Goal: Task Accomplishment & Management: Complete application form

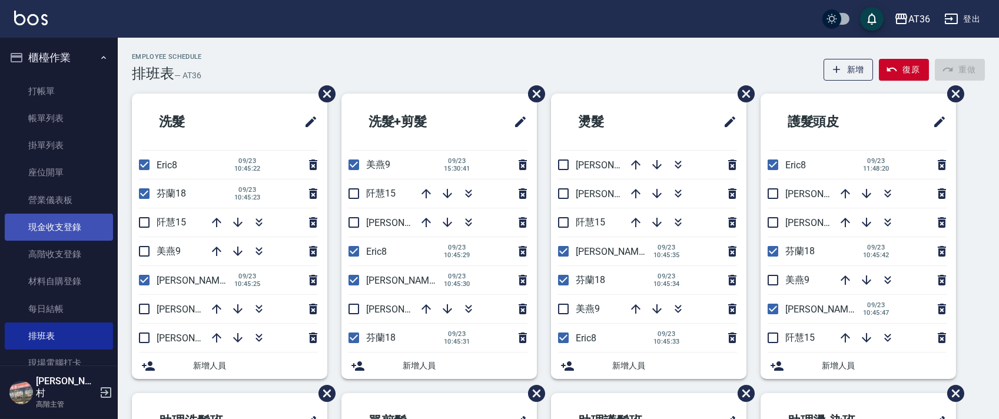
click at [82, 225] on link "現金收支登錄" at bounding box center [59, 227] width 108 height 27
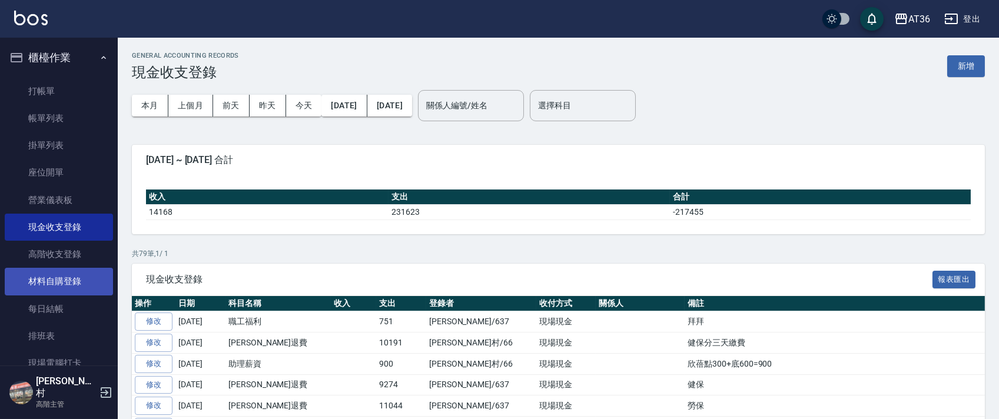
click at [71, 280] on link "材料自購登錄" at bounding box center [59, 281] width 108 height 27
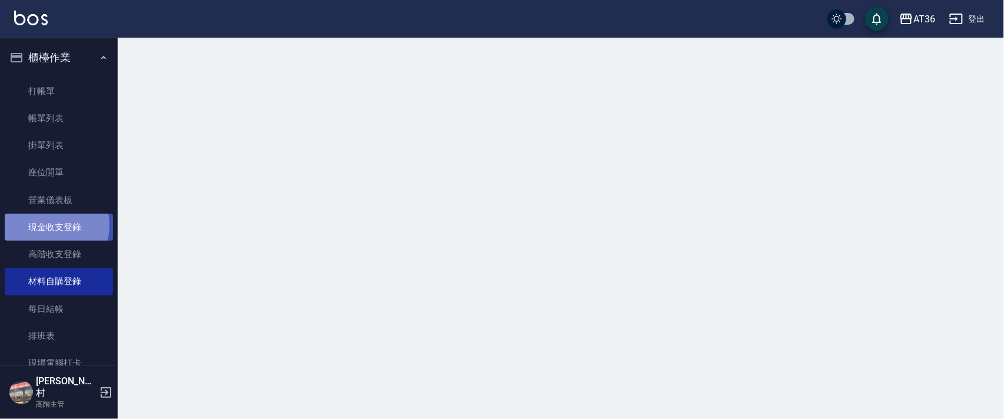
click at [41, 225] on link "現金收支登錄" at bounding box center [59, 227] width 108 height 27
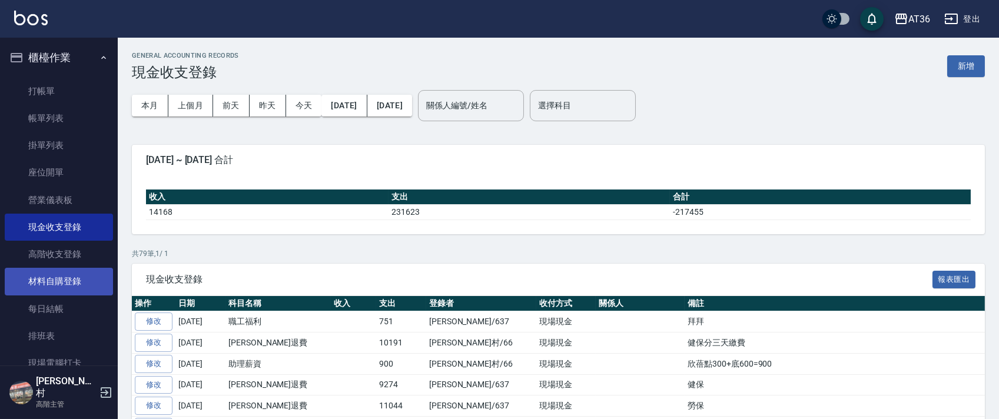
click at [63, 286] on link "材料自購登錄" at bounding box center [59, 281] width 108 height 27
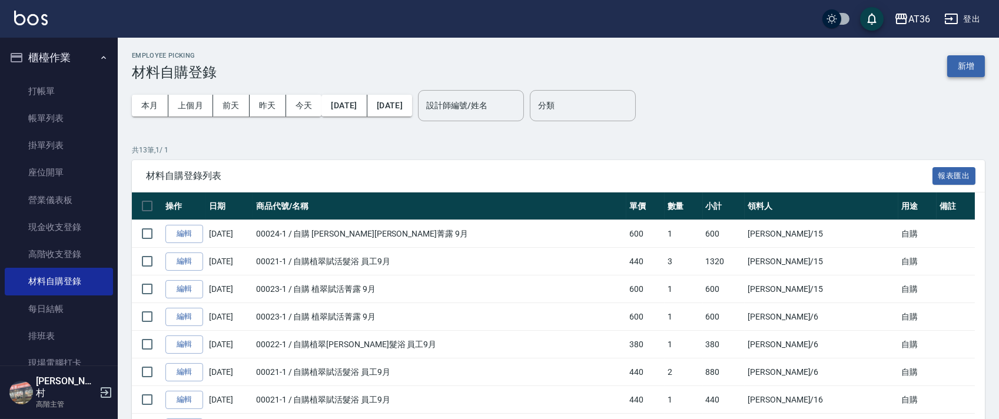
click at [957, 70] on button "新增" at bounding box center [966, 66] width 38 height 22
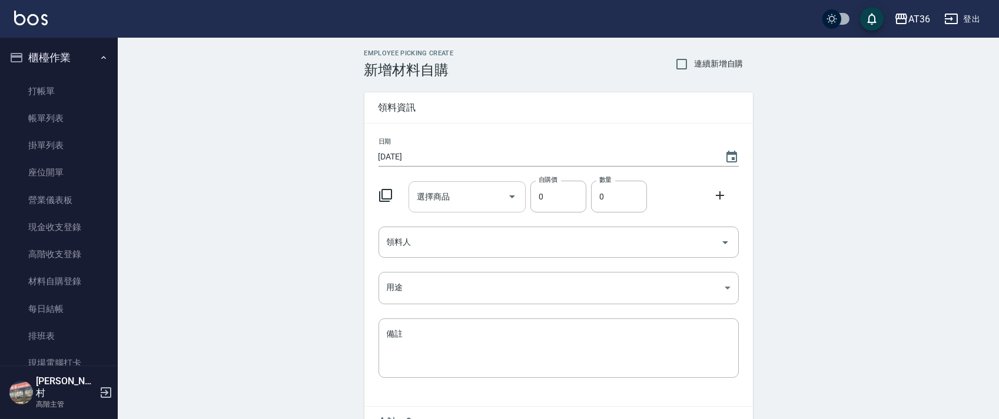
click at [437, 195] on div "選擇商品 選擇商品" at bounding box center [467, 196] width 117 height 31
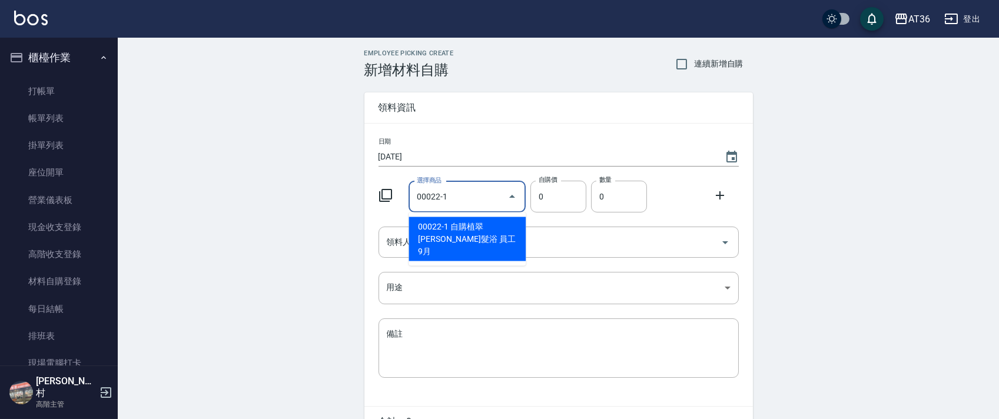
click at [456, 225] on li "00022-1 自購植翠[PERSON_NAME]髮浴 員工9月" at bounding box center [467, 239] width 117 height 44
type input "自購植翠[PERSON_NAME]髮浴 員工9月"
type input "380"
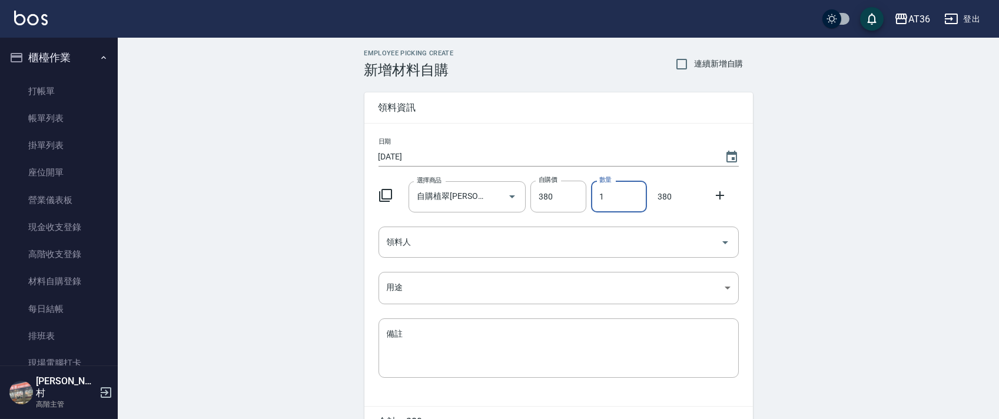
click at [601, 202] on input "1" at bounding box center [619, 197] width 56 height 32
click at [599, 195] on input "02" at bounding box center [619, 197] width 56 height 32
type input "2"
click at [385, 197] on icon at bounding box center [386, 195] width 14 height 14
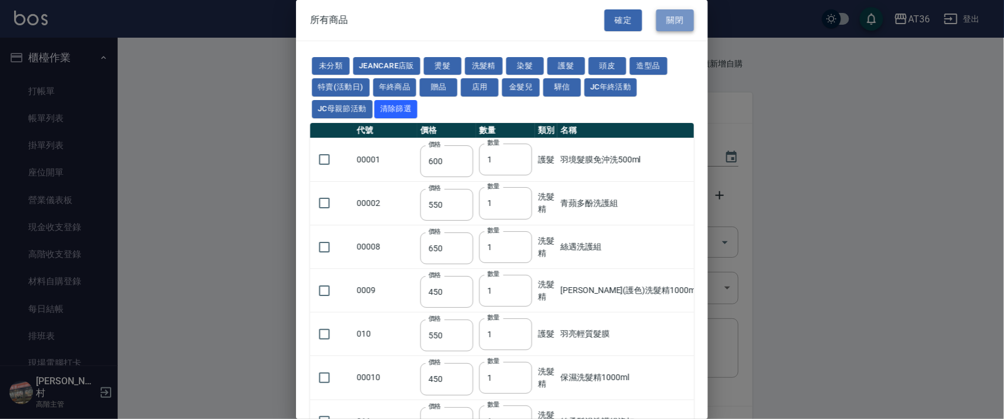
click at [677, 26] on button "關閉" at bounding box center [675, 20] width 38 height 22
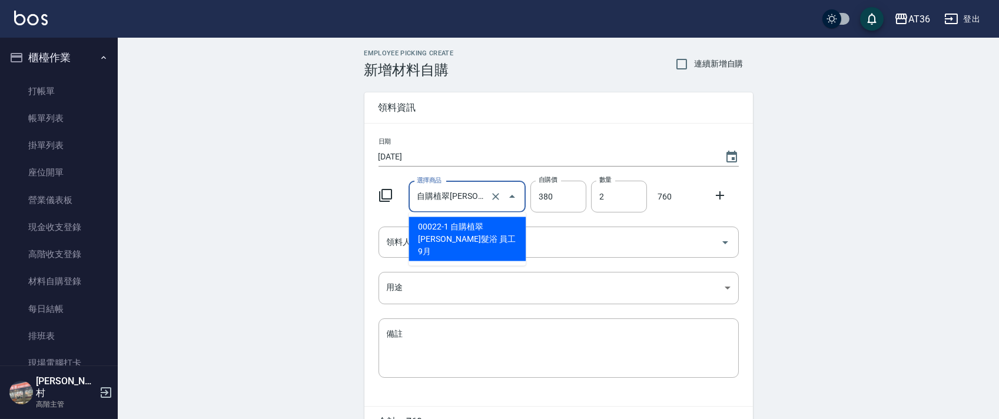
click at [442, 194] on input "自購植翠[PERSON_NAME]髮浴 員工9月" at bounding box center [451, 197] width 74 height 21
click at [493, 230] on li "00021-1 自購植翠賦活髮浴 員工9月" at bounding box center [467, 233] width 117 height 32
type input "自購植翠賦活髮浴 員工9月"
type input "440"
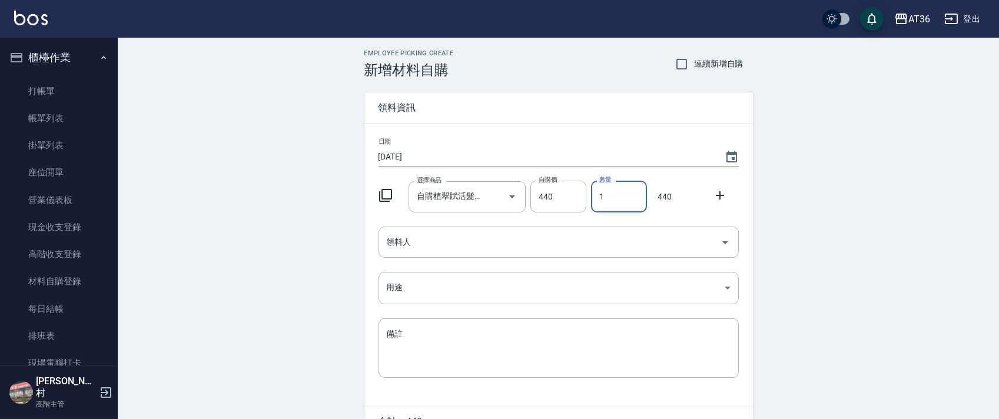
click at [600, 197] on input "1" at bounding box center [619, 197] width 56 height 32
drag, startPoint x: 597, startPoint y: 193, endPoint x: 648, endPoint y: 193, distance: 51.2
click at [596, 193] on input "02" at bounding box center [619, 197] width 56 height 32
type input "2"
click at [717, 197] on icon at bounding box center [720, 195] width 14 height 14
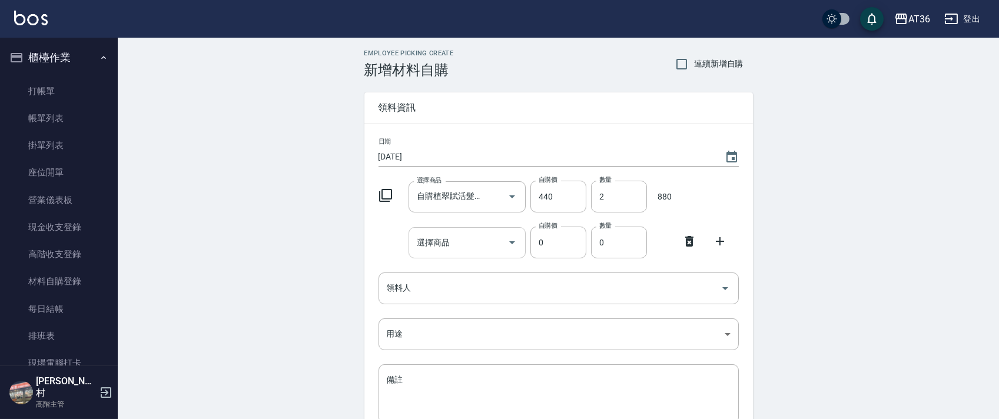
click at [443, 250] on input "選擇商品" at bounding box center [458, 243] width 89 height 21
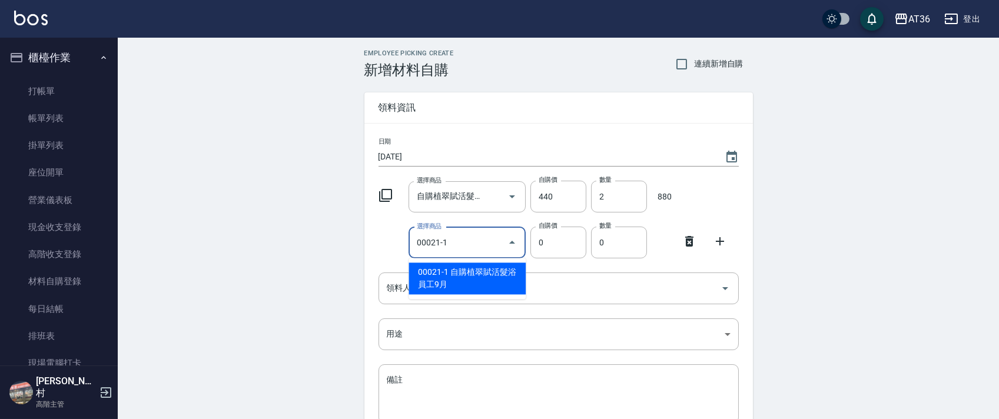
click at [478, 274] on li "00021-1 自購植翠賦活髮浴 員工9月" at bounding box center [467, 279] width 117 height 32
type input "自購植翠賦活髮浴 員工9月"
type input "440"
type input "1"
click at [434, 238] on input "自購植翠賦活髮浴 員工9月" at bounding box center [451, 243] width 74 height 21
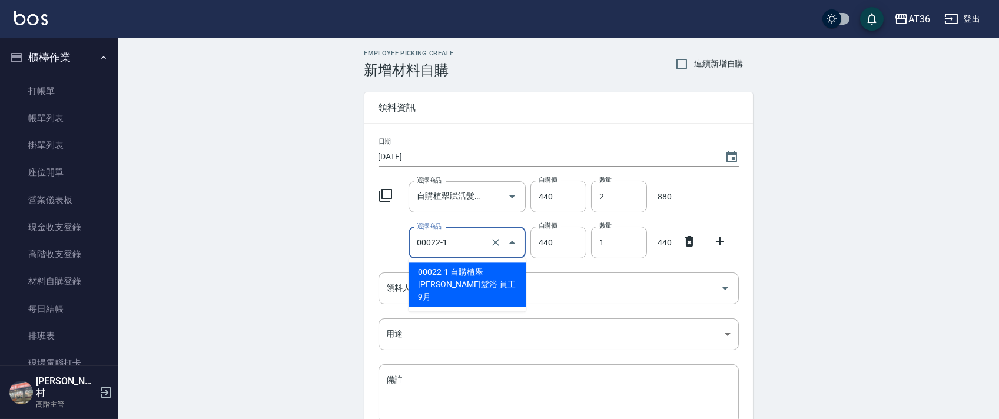
click at [502, 274] on li "00022-1 自購植翠[PERSON_NAME]髮浴 員工9月" at bounding box center [467, 285] width 117 height 44
type input "自購植翠[PERSON_NAME]髮浴 員工9月"
type input "380"
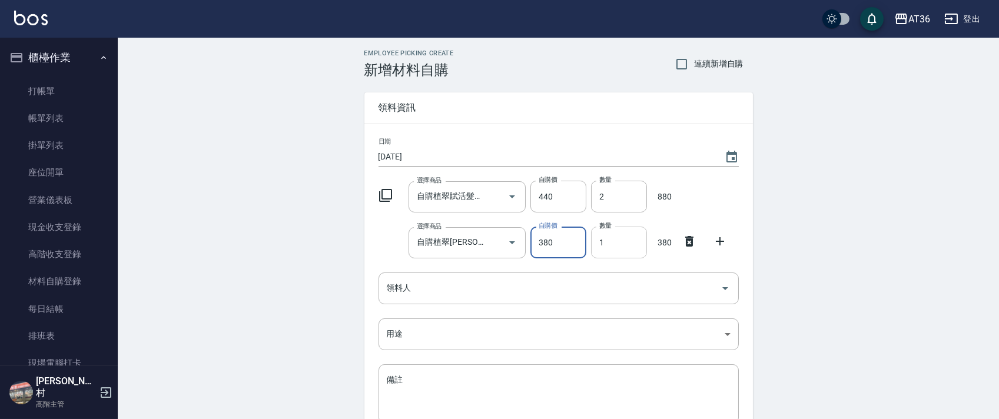
click at [596, 246] on input "1" at bounding box center [619, 243] width 56 height 32
type input "2"
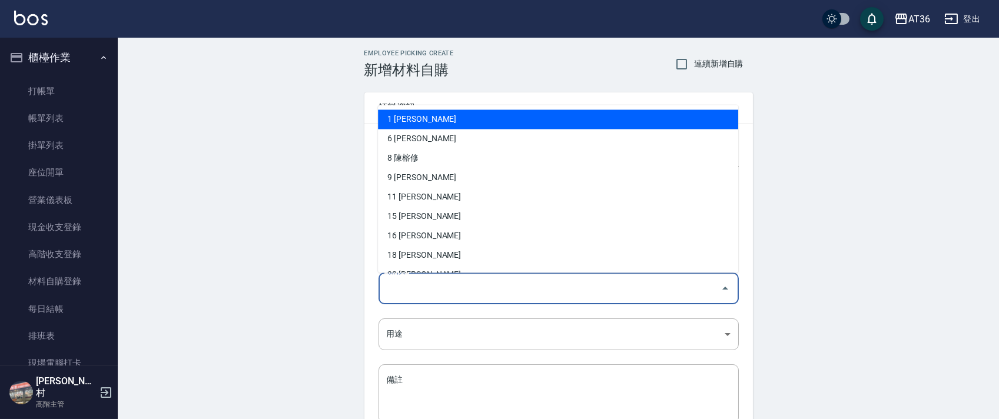
click at [403, 287] on div "領料人 領料人" at bounding box center [559, 288] width 360 height 31
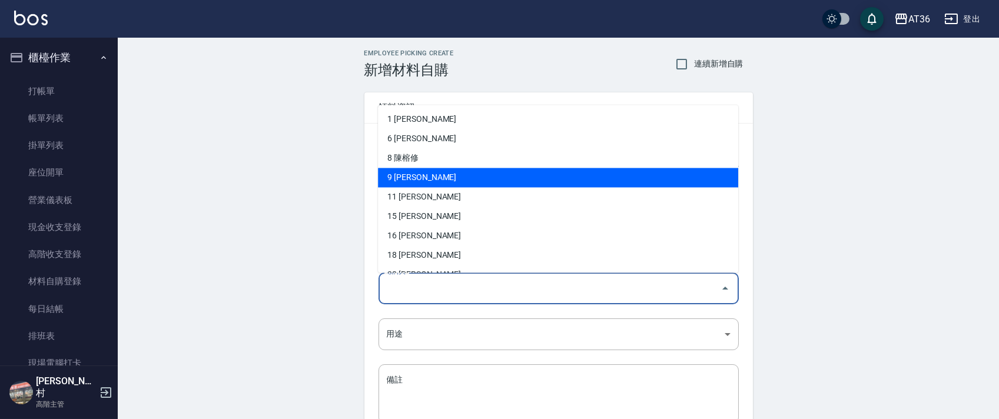
click at [438, 173] on li "9 [PERSON_NAME]" at bounding box center [558, 177] width 360 height 19
type input "[PERSON_NAME]"
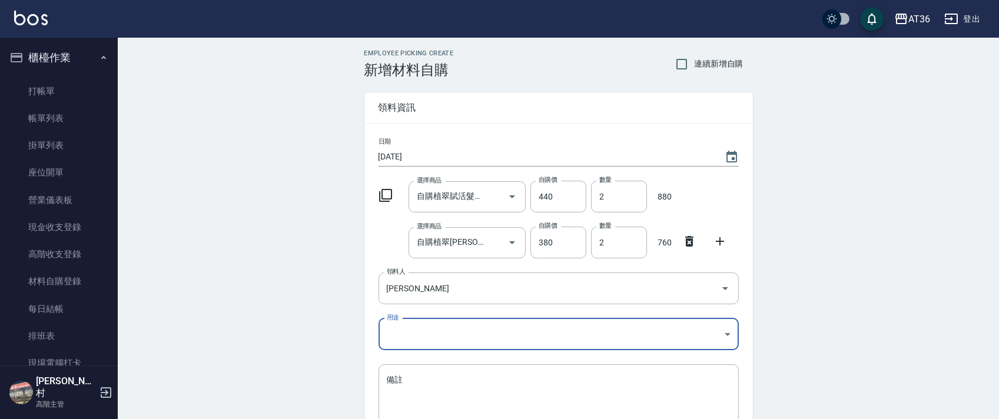
click at [405, 337] on body "AT36 登出 櫃檯作業 打帳單 帳單列表 掛單列表 座位開單 營業儀表板 現金收支登錄 高階收支登錄 材料自購登錄 每日結帳 排班表 現場電腦打卡 掃碼打卡…" at bounding box center [499, 265] width 999 height 531
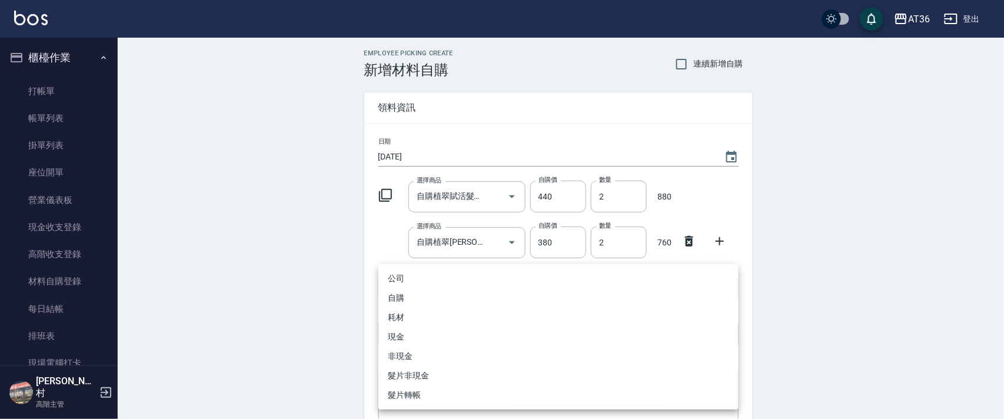
drag, startPoint x: 407, startPoint y: 300, endPoint x: 547, endPoint y: 333, distance: 143.9
click at [406, 300] on li "自購" at bounding box center [559, 297] width 360 height 19
type input "自購"
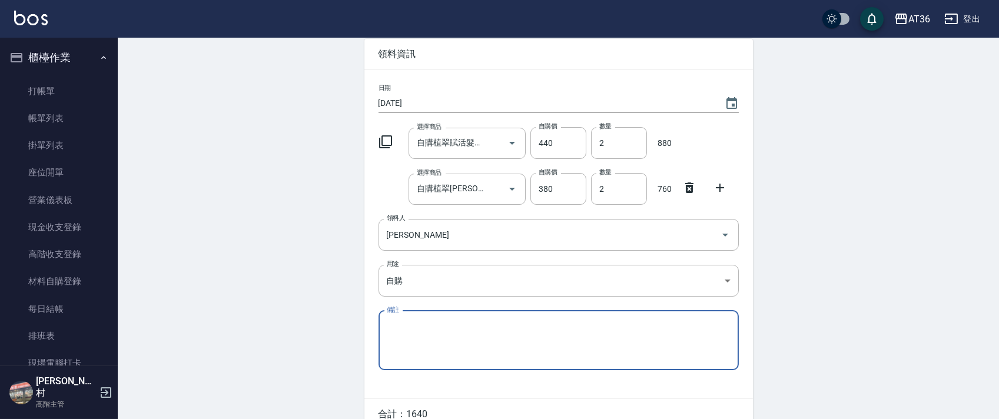
scroll to position [112, 0]
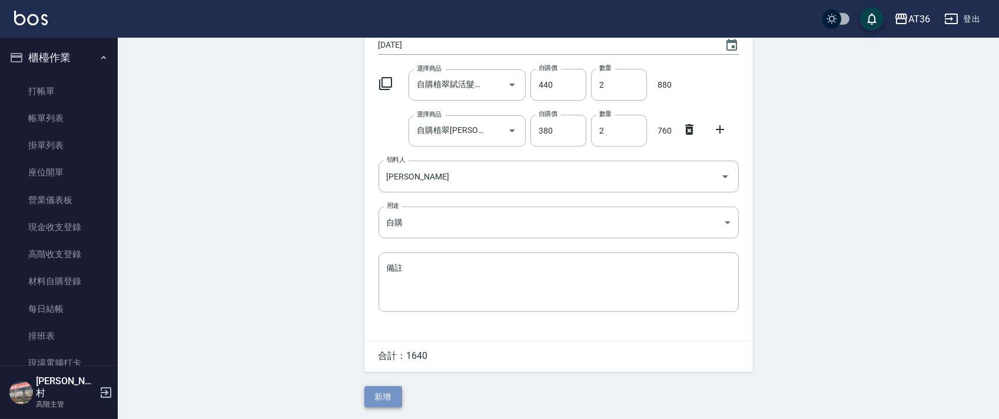
click at [383, 389] on button "新增" at bounding box center [383, 397] width 38 height 22
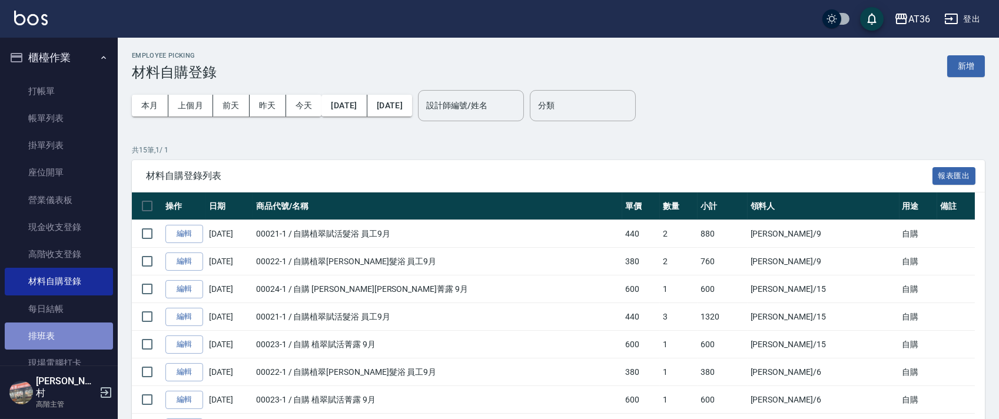
click at [61, 337] on link "排班表" at bounding box center [59, 336] width 108 height 27
